Goal: Register for event/course

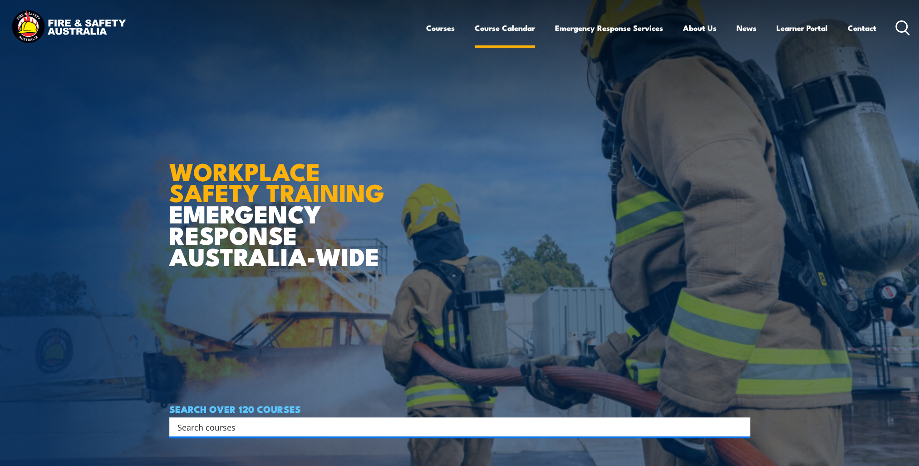
click at [498, 30] on link "Course Calendar" at bounding box center [505, 28] width 60 height 24
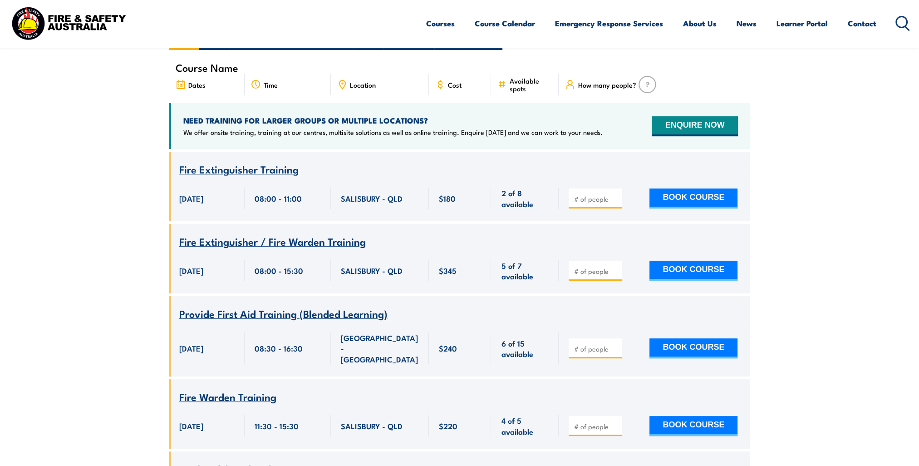
scroll to position [45, 0]
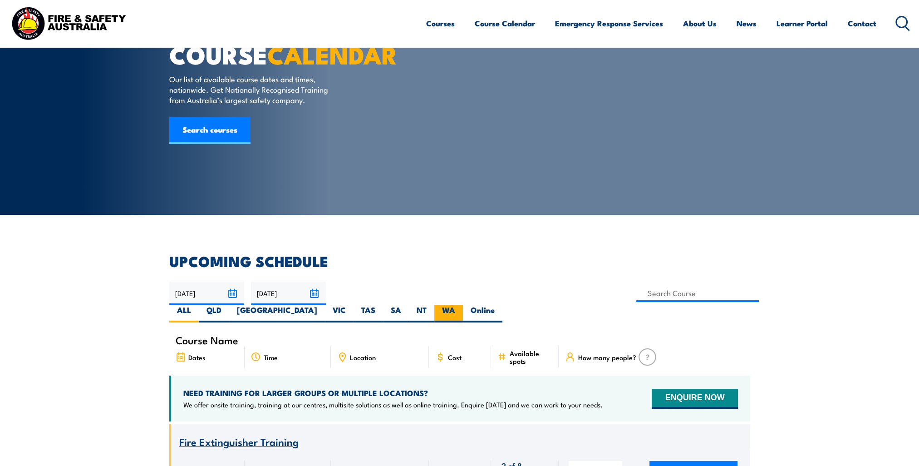
click at [463, 305] on label "WA" at bounding box center [448, 314] width 29 height 18
click at [461, 305] on input "WA" at bounding box center [458, 308] width 6 height 6
radio input "true"
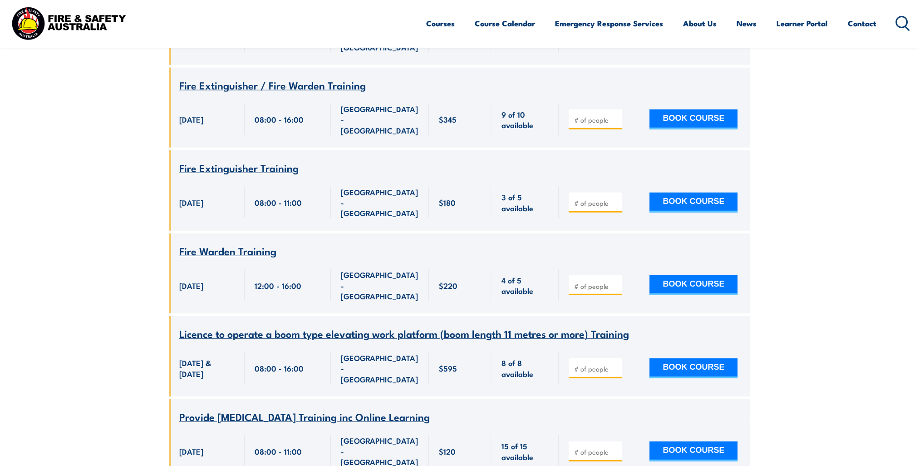
scroll to position [3432, 0]
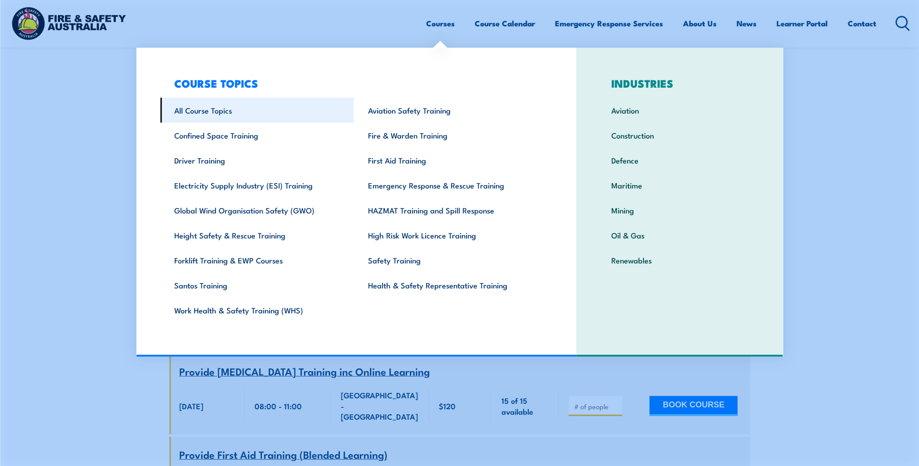
click at [216, 111] on link "All Course Topics" at bounding box center [257, 110] width 194 height 25
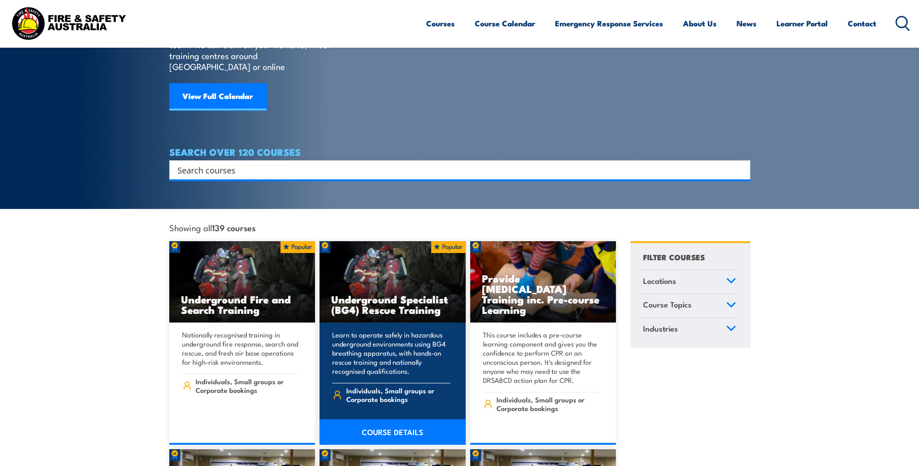
scroll to position [45, 0]
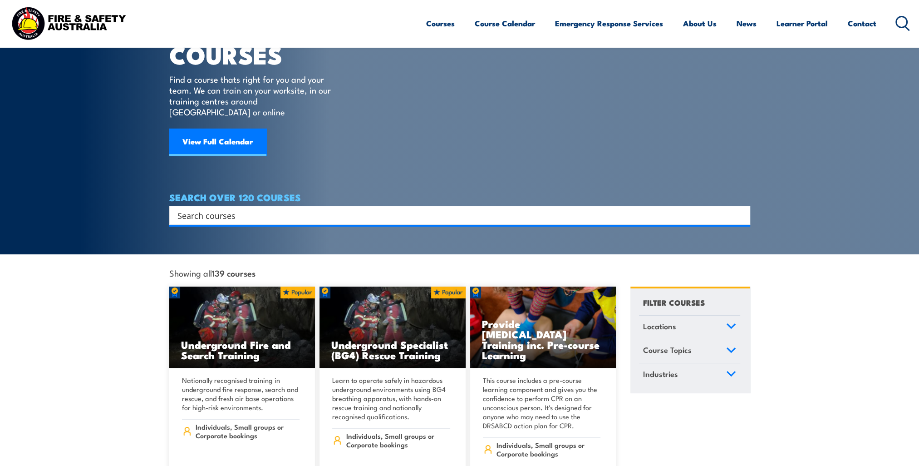
click at [715, 315] on link "Locations" at bounding box center [689, 327] width 101 height 24
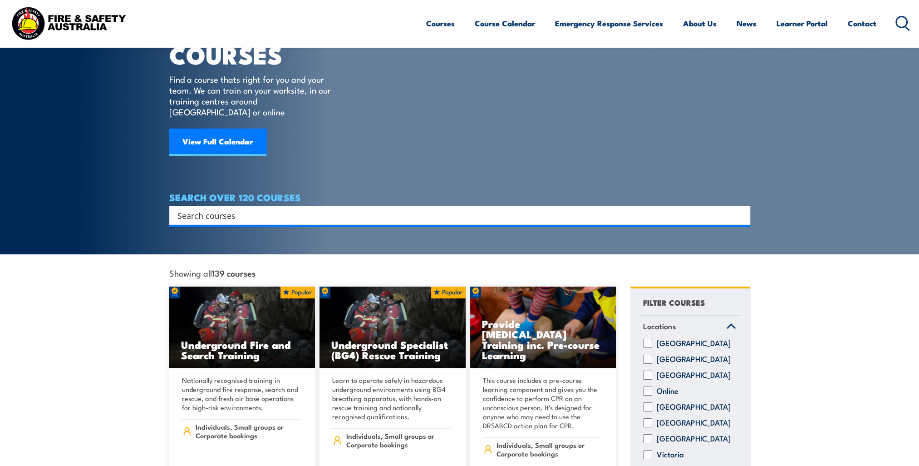
scroll to position [227, 0]
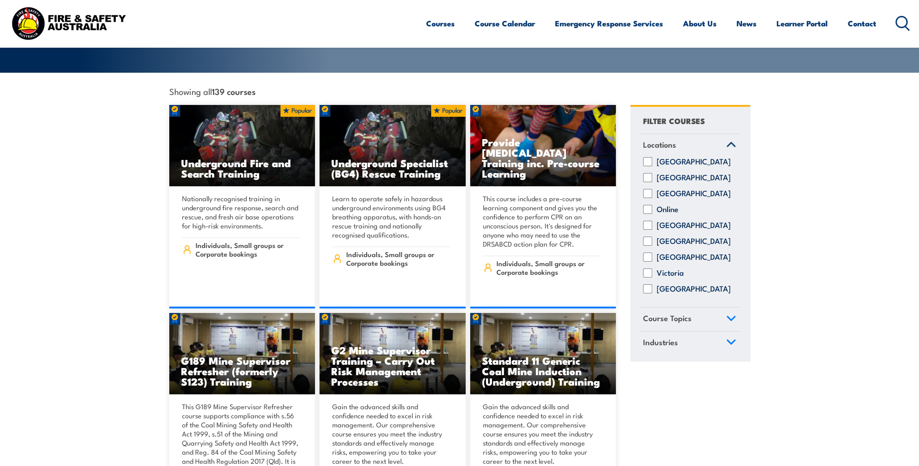
click at [651, 287] on input "[GEOGRAPHIC_DATA]" at bounding box center [647, 288] width 9 height 9
checkbox input "true"
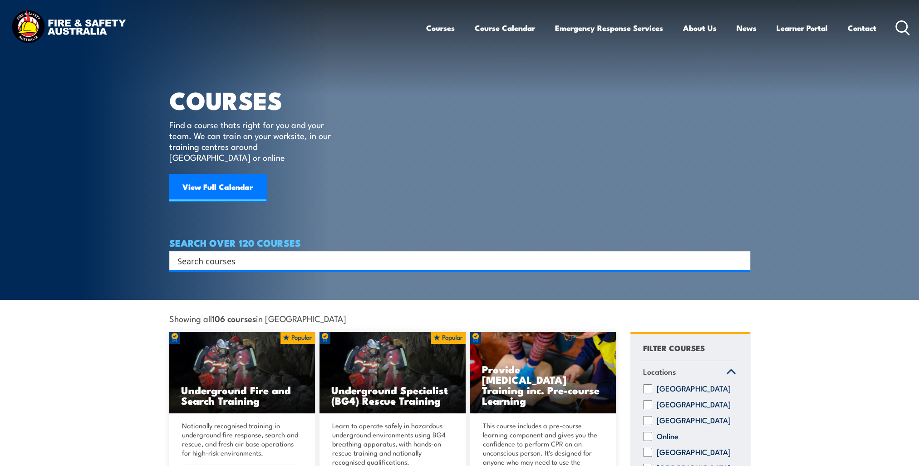
click at [730, 370] on icon at bounding box center [731, 372] width 8 height 4
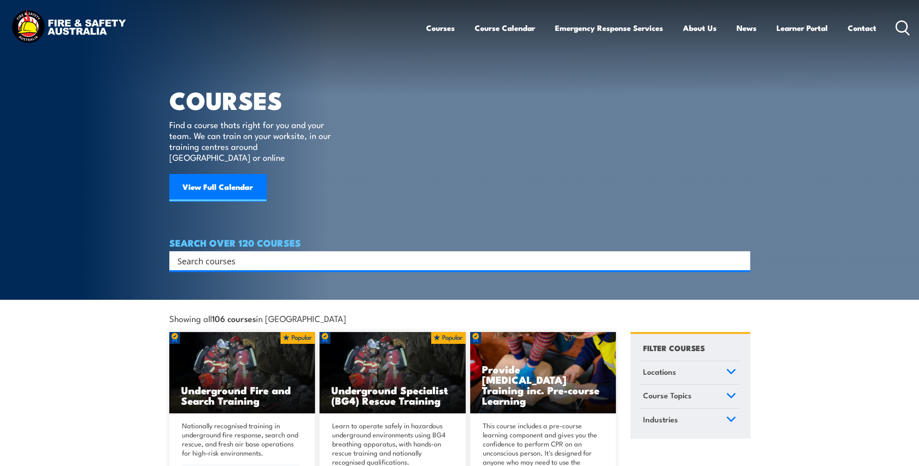
click at [729, 393] on icon at bounding box center [731, 395] width 8 height 4
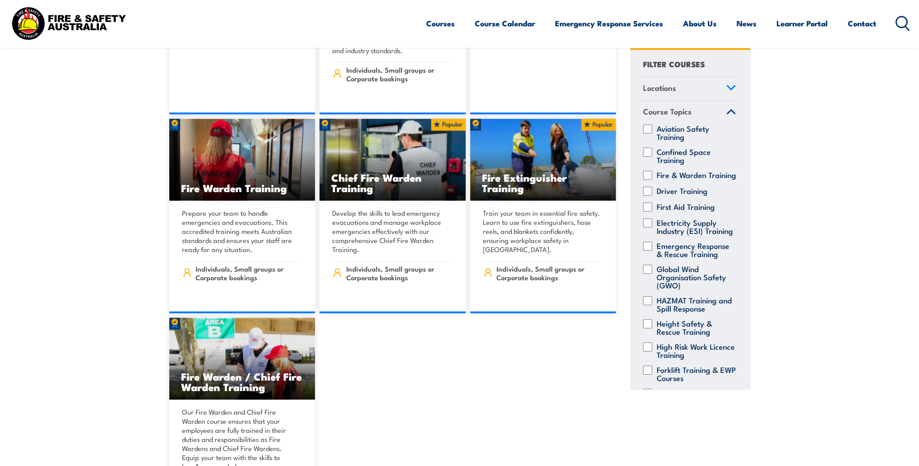
click at [645, 250] on input "Emergency Response & Rescue Training" at bounding box center [647, 245] width 9 height 9
checkbox input "true"
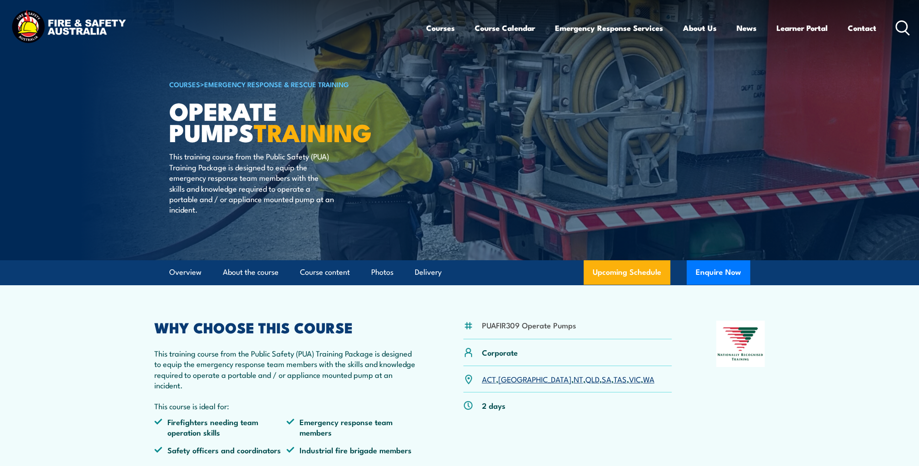
click at [643, 381] on link "WA" at bounding box center [648, 378] width 11 height 11
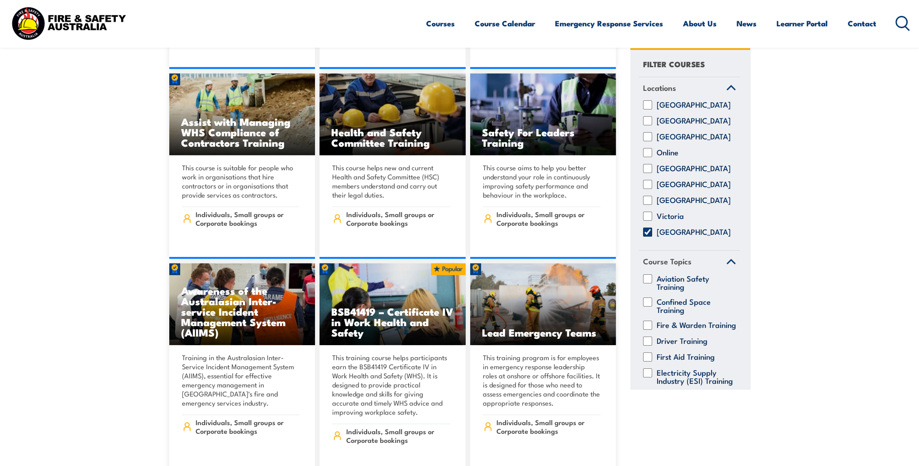
scroll to position [3450, 0]
